Goal: Task Accomplishment & Management: Manage account settings

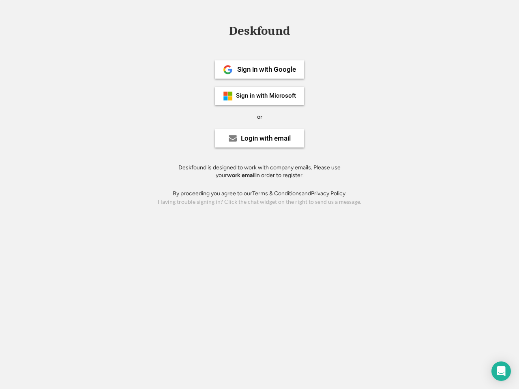
click at [260, 116] on div "or" at bounding box center [259, 117] width 5 height 8
click at [260, 32] on div "Deskfound" at bounding box center [259, 31] width 69 height 13
click at [222, 30] on div "Deskfound" at bounding box center [259, 32] width 519 height 15
click at [260, 32] on div "Deskfound" at bounding box center [259, 31] width 69 height 13
click at [260, 117] on div "or" at bounding box center [259, 117] width 5 height 8
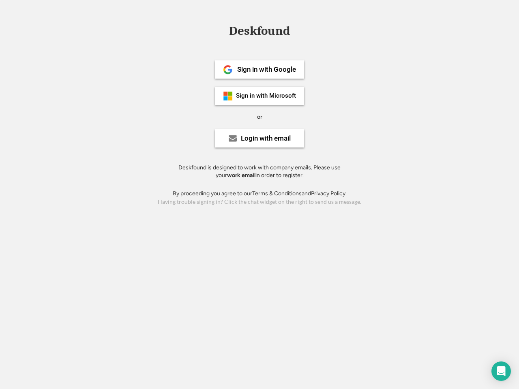
click at [260, 69] on div "Sign in with Google" at bounding box center [266, 69] width 59 height 7
click at [266, 69] on div "Sign in with Google" at bounding box center [266, 69] width 59 height 7
click at [228, 70] on img at bounding box center [228, 70] width 10 height 10
click at [260, 96] on div "Sign in with Microsoft" at bounding box center [266, 96] width 60 height 6
click at [266, 96] on div "Sign in with Microsoft" at bounding box center [266, 96] width 60 height 6
